Goal: Task Accomplishment & Management: Complete application form

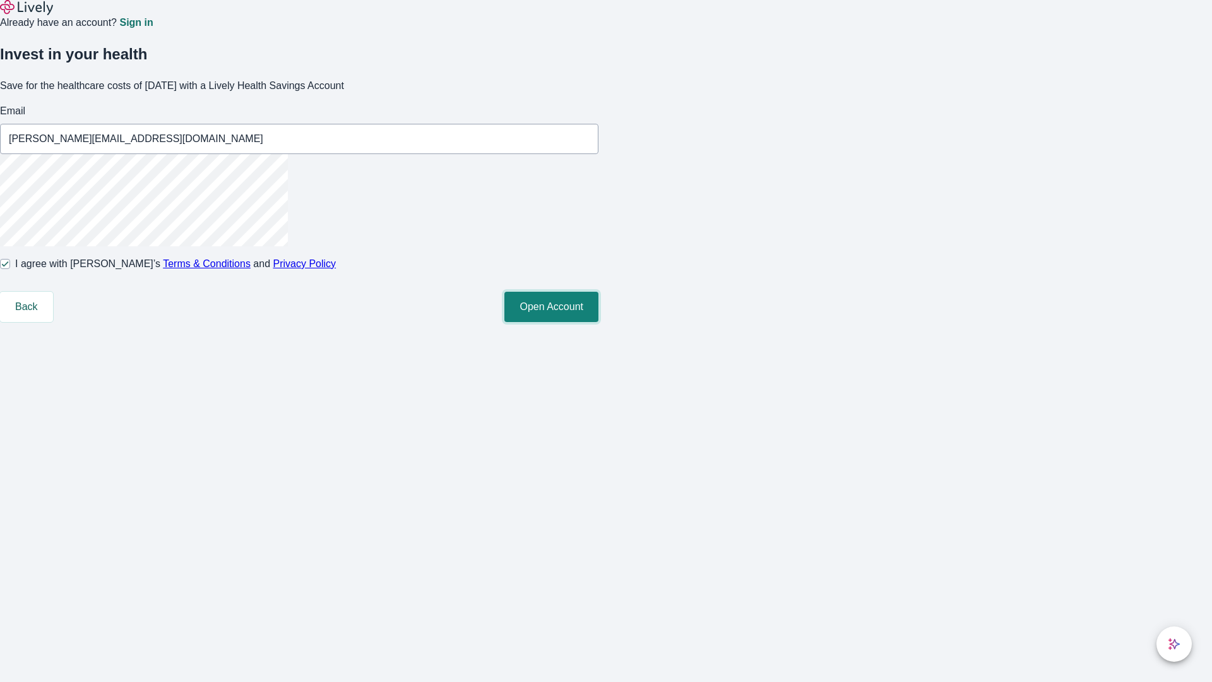
click at [598, 322] on button "Open Account" at bounding box center [551, 307] width 94 height 30
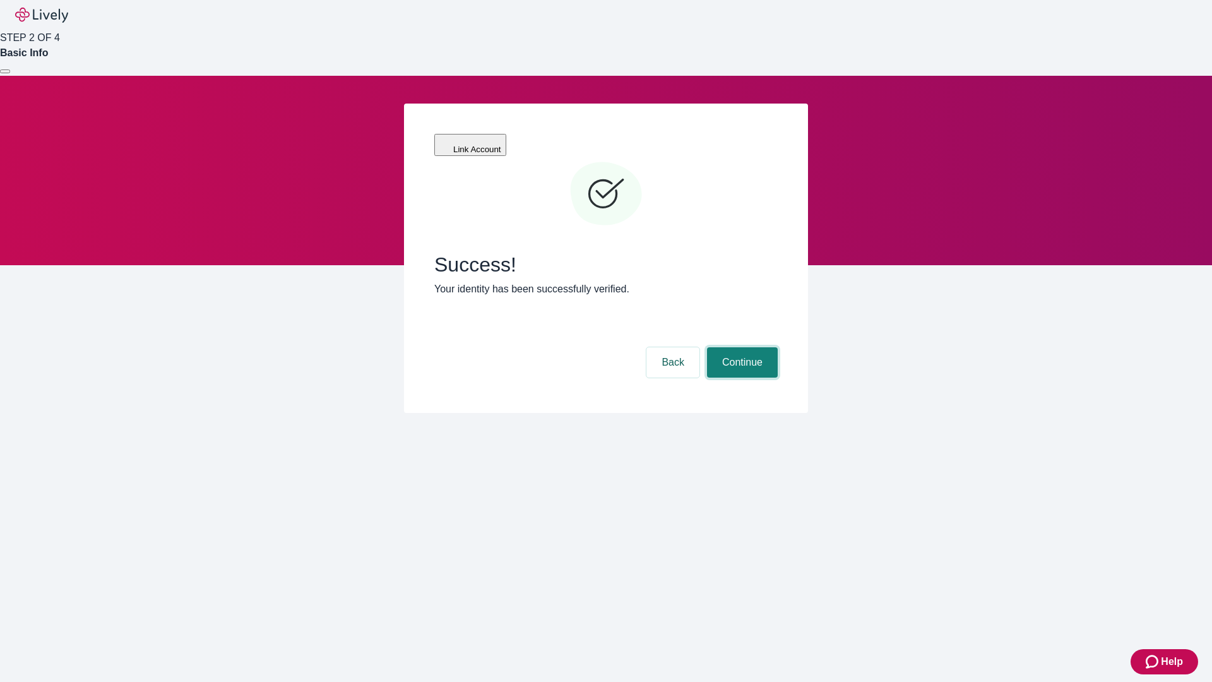
click at [740, 347] on button "Continue" at bounding box center [742, 362] width 71 height 30
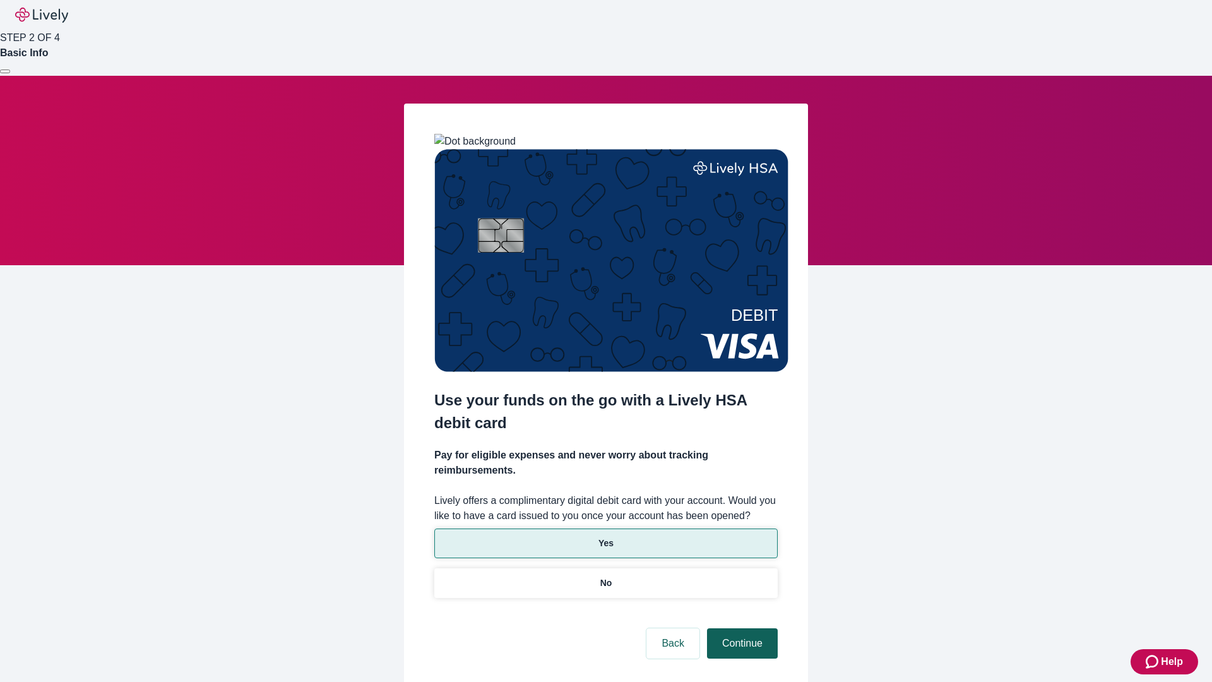
click at [605, 537] on p "Yes" at bounding box center [605, 543] width 15 height 13
click at [740, 628] on button "Continue" at bounding box center [742, 643] width 71 height 30
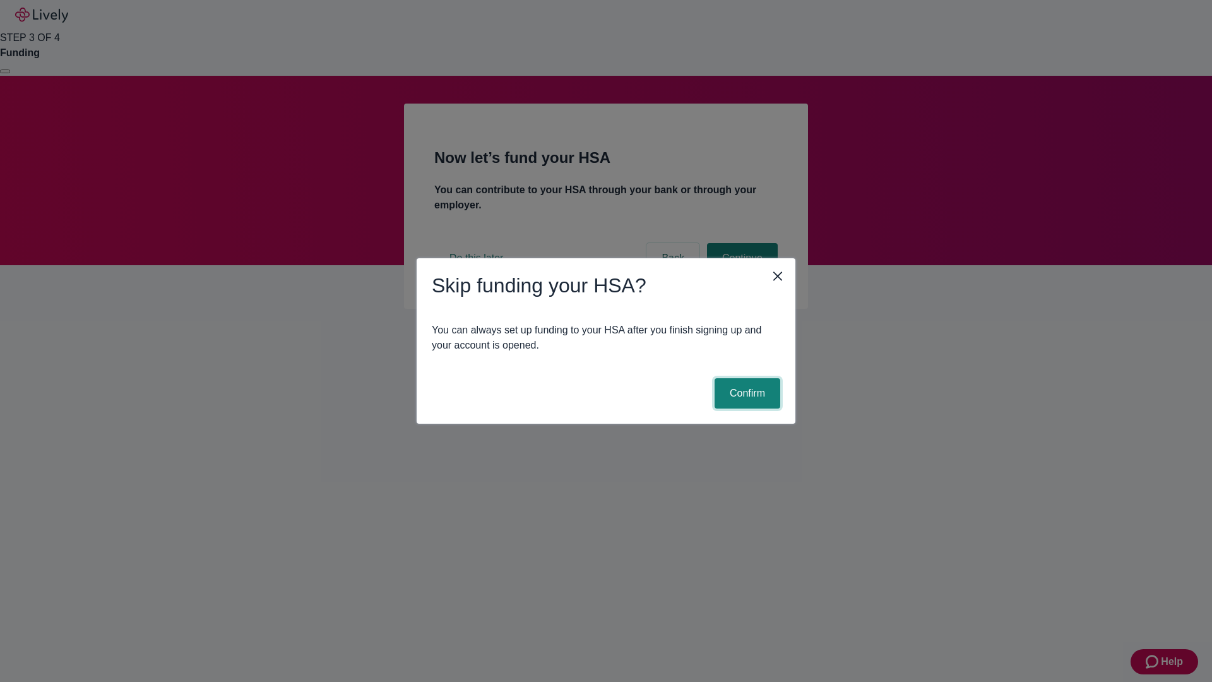
click at [746, 393] on button "Confirm" at bounding box center [748, 393] width 66 height 30
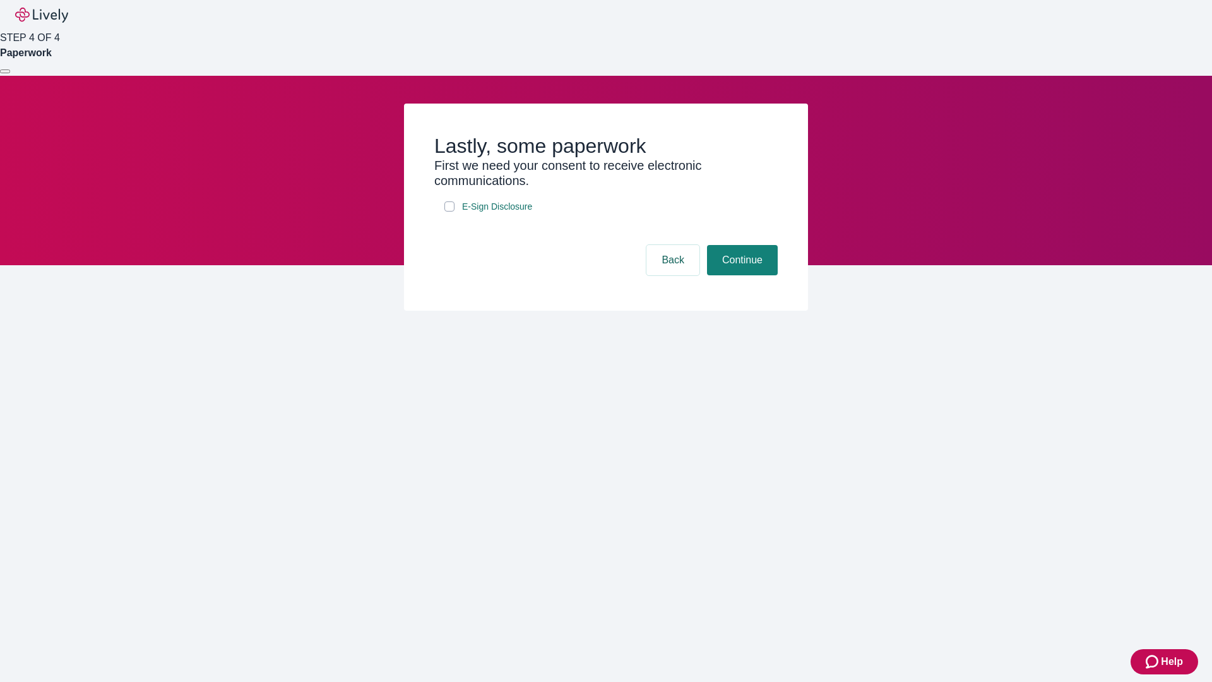
click at [449, 211] on input "E-Sign Disclosure" at bounding box center [449, 206] width 10 height 10
checkbox input "true"
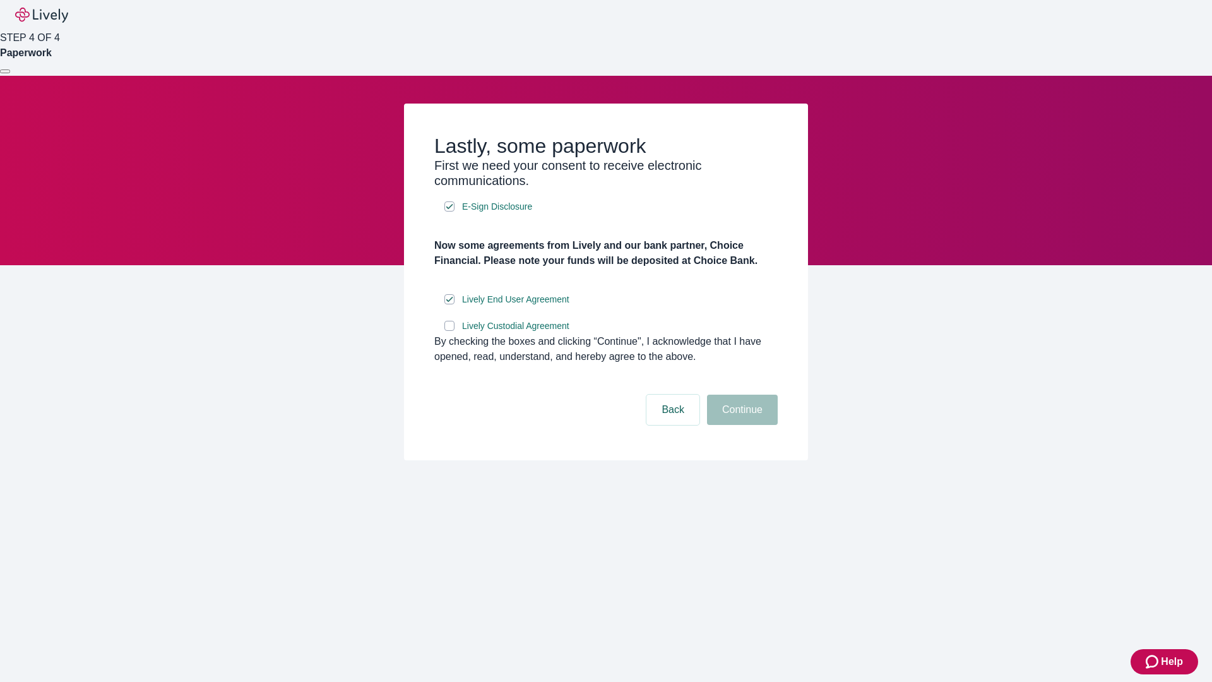
click at [449, 331] on input "Lively Custodial Agreement" at bounding box center [449, 326] width 10 height 10
checkbox input "true"
click at [740, 425] on button "Continue" at bounding box center [742, 410] width 71 height 30
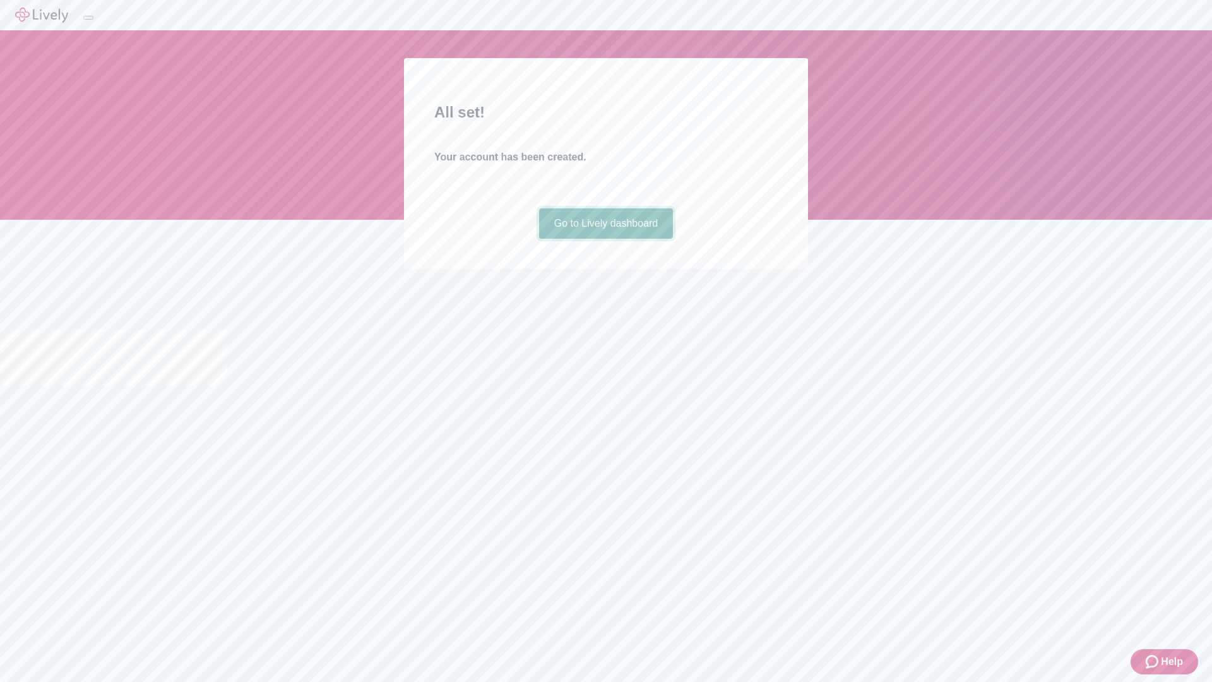
click at [605, 239] on link "Go to Lively dashboard" at bounding box center [606, 223] width 134 height 30
